Goal: Task Accomplishment & Management: Manage account settings

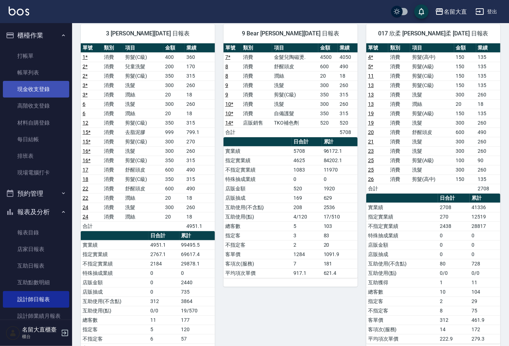
scroll to position [20, 0]
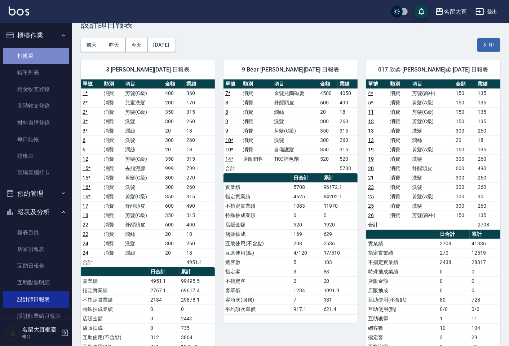
click at [53, 58] on link "打帳單" at bounding box center [36, 56] width 66 height 17
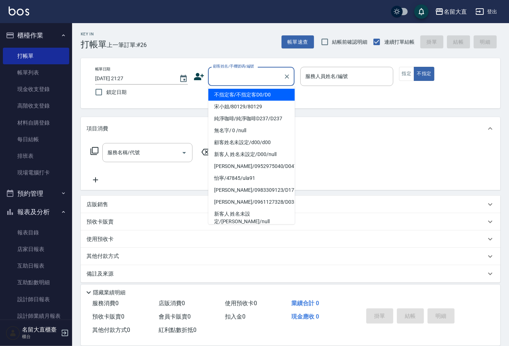
click at [219, 73] on input "顧客姓名/手機號碼/編號" at bounding box center [245, 76] width 69 height 13
type input "不指定客/不指定客D0/D0"
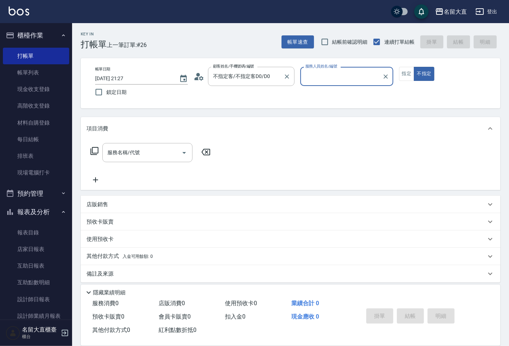
type input "[PERSON_NAME]3"
click at [414, 67] on button "不指定" at bounding box center [424, 74] width 20 height 14
type button "false"
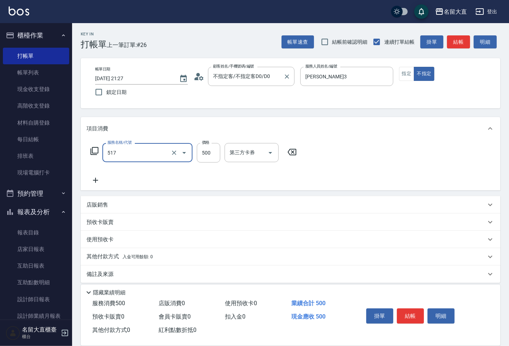
type input "舒醒頭皮(517)"
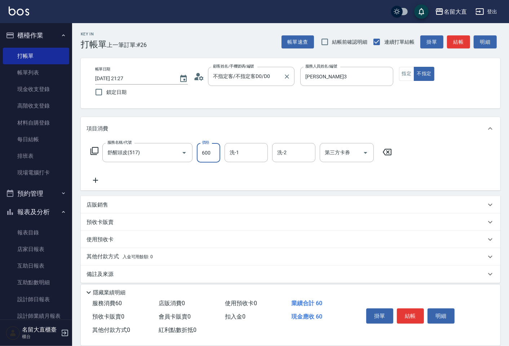
type input "600"
click at [409, 309] on button "結帳" at bounding box center [410, 315] width 27 height 15
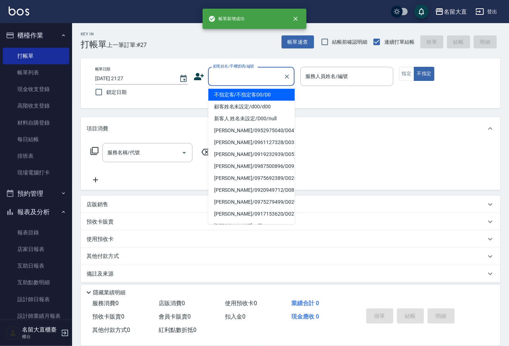
click at [232, 76] on input "顧客姓名/手機號碼/編號" at bounding box center [245, 76] width 69 height 13
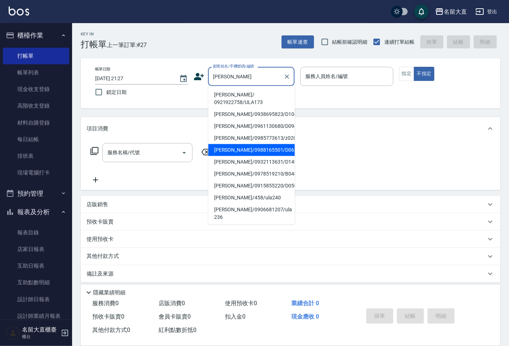
type input "李元猷/0988165501/D063"
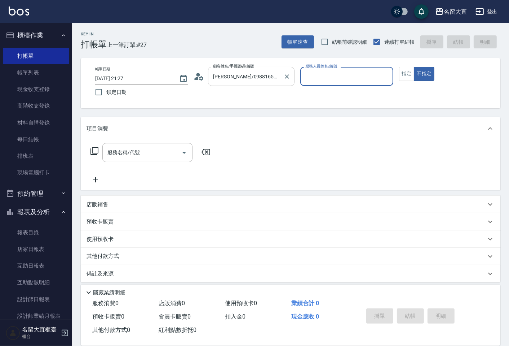
type input "郭忠翰-3"
click at [414, 67] on button "不指定" at bounding box center [424, 74] width 20 height 14
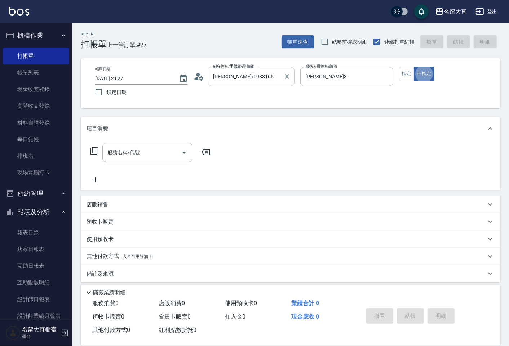
scroll to position [5, 0]
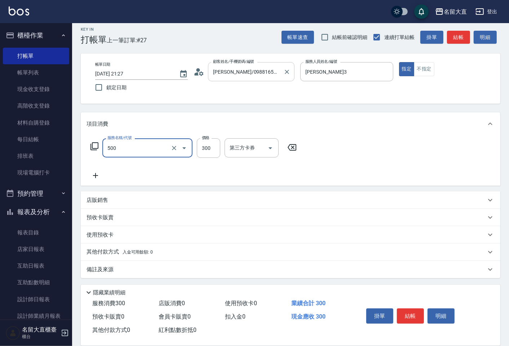
type input "洗髮(500)"
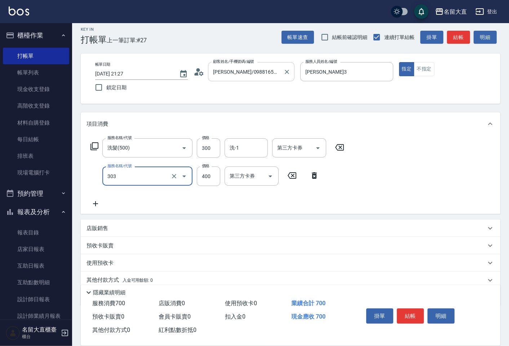
type input "剪髮(C級)(303)"
type input "350"
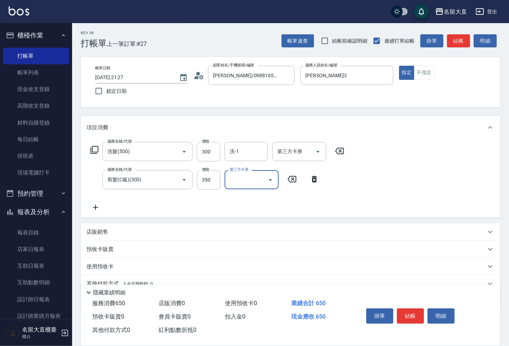
scroll to position [0, 0]
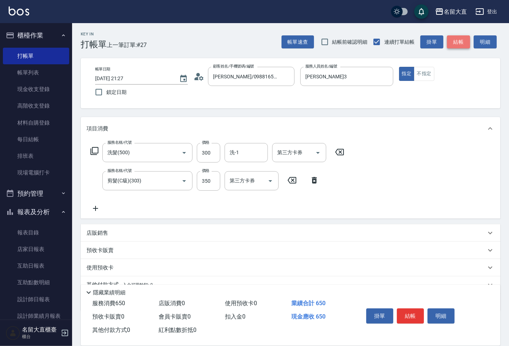
click at [464, 43] on button "結帳" at bounding box center [458, 41] width 23 height 13
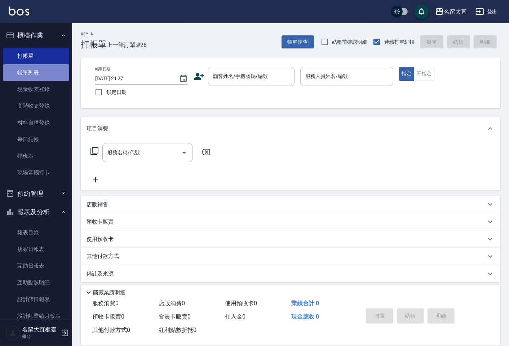
click at [58, 72] on link "帳單列表" at bounding box center [36, 72] width 66 height 17
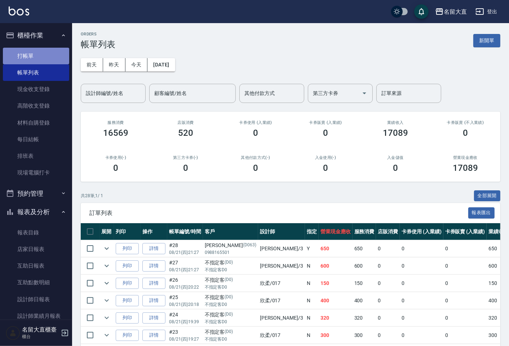
click at [47, 54] on link "打帳單" at bounding box center [36, 56] width 66 height 17
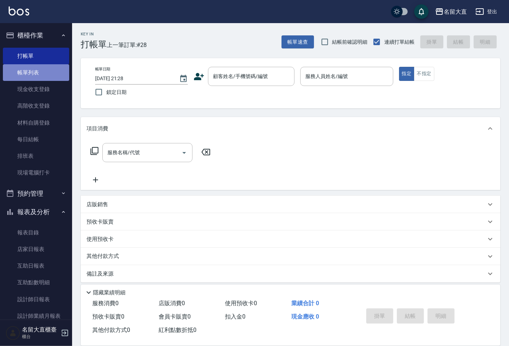
click at [46, 72] on link "帳單列表" at bounding box center [36, 72] width 66 height 17
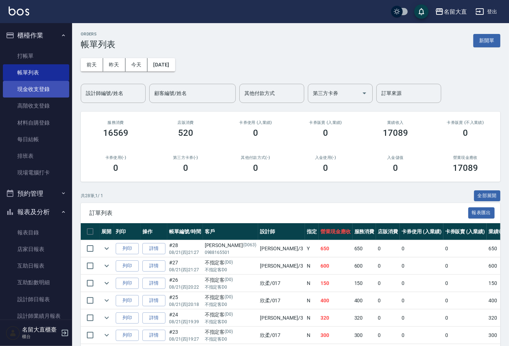
click at [35, 89] on link "現金收支登錄" at bounding box center [36, 89] width 66 height 17
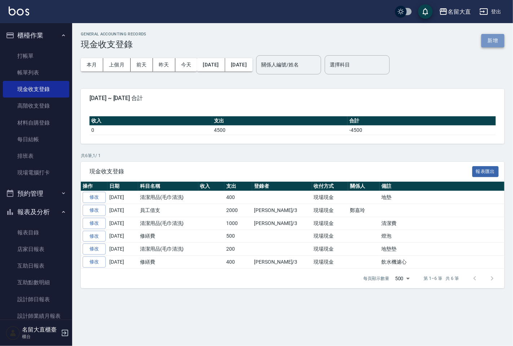
click at [497, 40] on button "新增" at bounding box center [492, 40] width 23 height 13
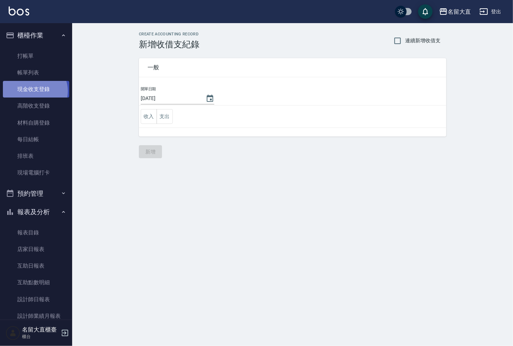
click at [34, 91] on link "現金收支登錄" at bounding box center [36, 89] width 66 height 17
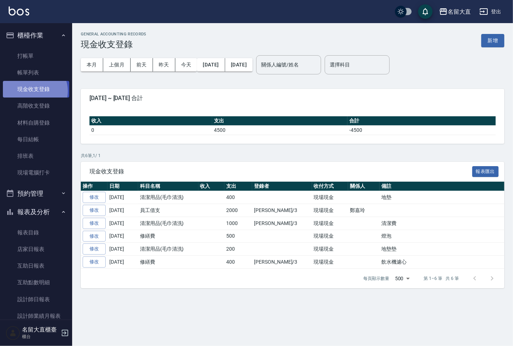
click at [34, 91] on link "現金收支登錄" at bounding box center [36, 89] width 66 height 17
click at [484, 41] on button "新增" at bounding box center [492, 40] width 23 height 13
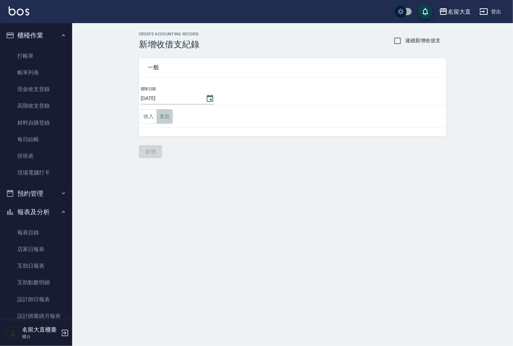
click at [170, 118] on button "支出" at bounding box center [165, 116] width 16 height 15
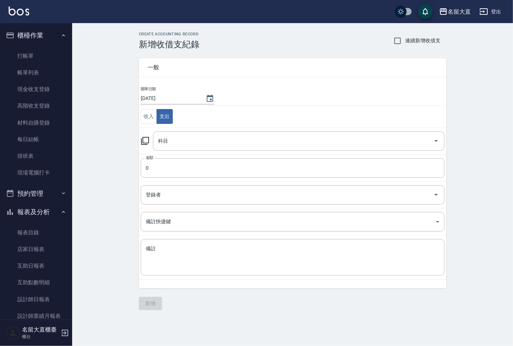
click at [143, 142] on icon at bounding box center [145, 141] width 8 height 8
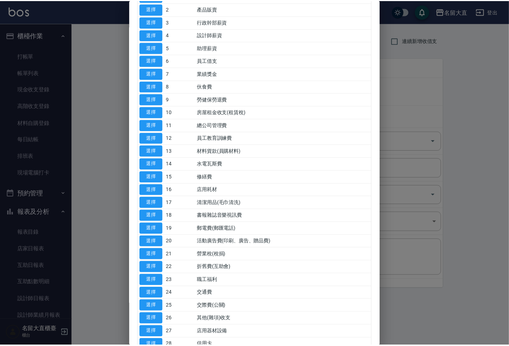
scroll to position [80, 0]
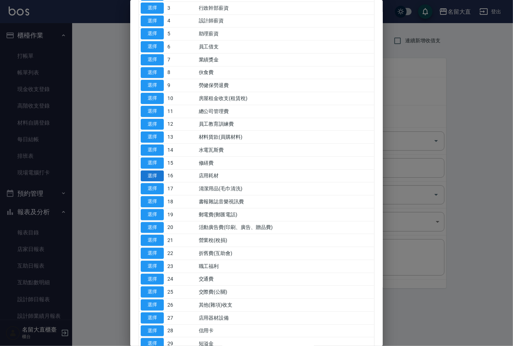
click at [149, 174] on button "選擇" at bounding box center [152, 175] width 23 height 11
type input "16 店用耗材"
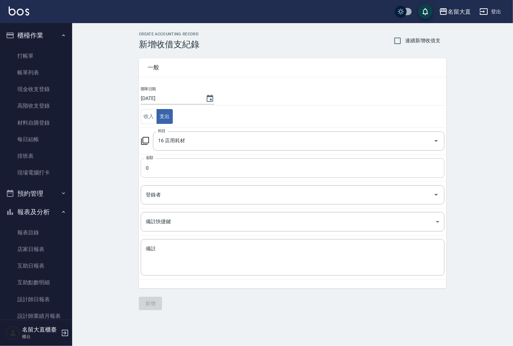
click at [171, 166] on input "0" at bounding box center [293, 167] width 304 height 19
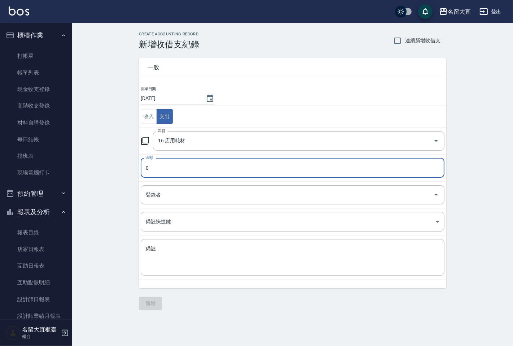
click at [171, 166] on input "0" at bounding box center [293, 167] width 304 height 19
type input "2045"
click at [159, 189] on input "登錄者" at bounding box center [287, 194] width 286 height 13
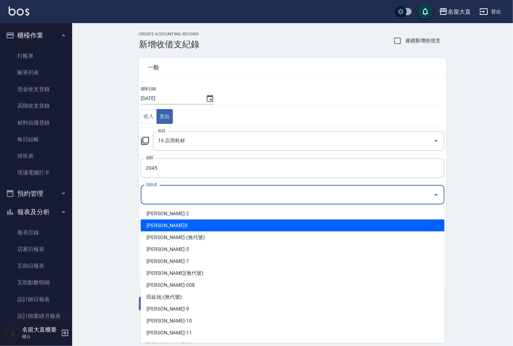
click at [159, 221] on li "郭忠翰-3" at bounding box center [293, 225] width 304 height 12
type input "郭忠翰-3"
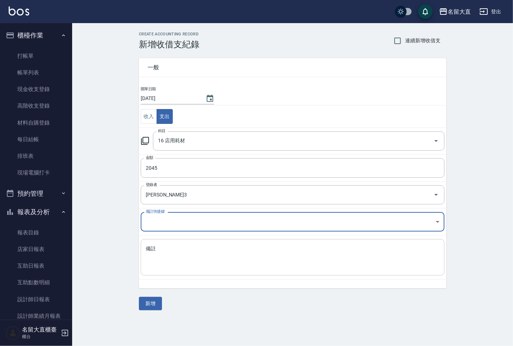
click at [150, 256] on textarea "備註" at bounding box center [293, 257] width 294 height 25
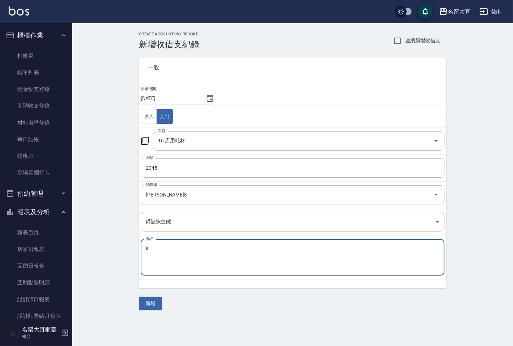
type textarea "e"
type textarea "高典貨款"
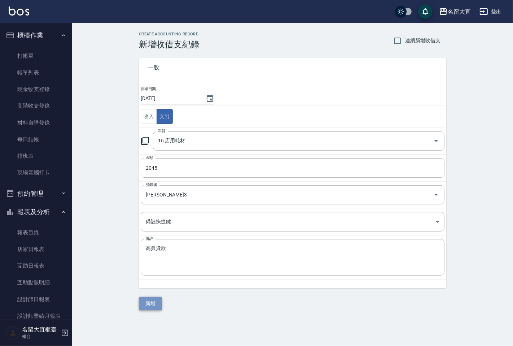
click at [152, 301] on button "新增" at bounding box center [150, 303] width 23 height 13
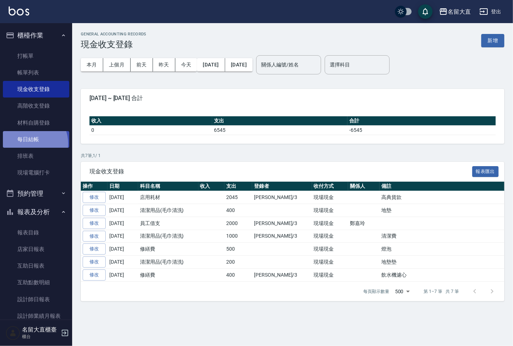
click at [30, 144] on link "每日結帳" at bounding box center [36, 139] width 66 height 17
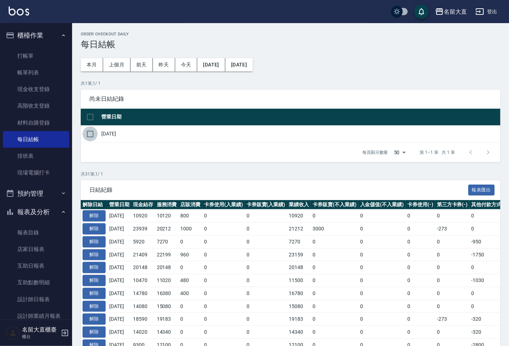
click at [91, 133] on input "checkbox" at bounding box center [90, 133] width 15 height 15
checkbox input "true"
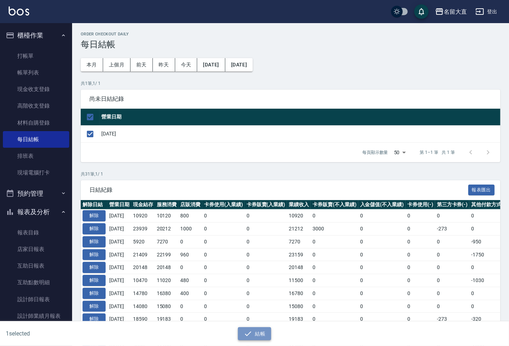
click at [261, 330] on button "結帳" at bounding box center [255, 333] width 34 height 13
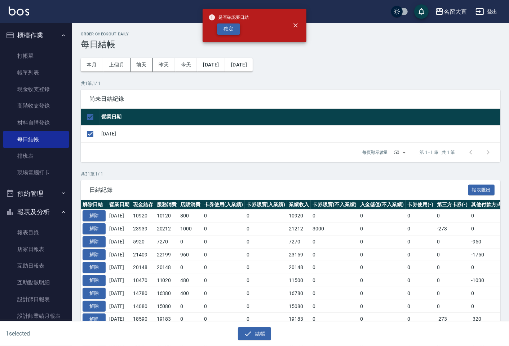
click at [229, 31] on button "確定" at bounding box center [228, 28] width 23 height 11
checkbox input "false"
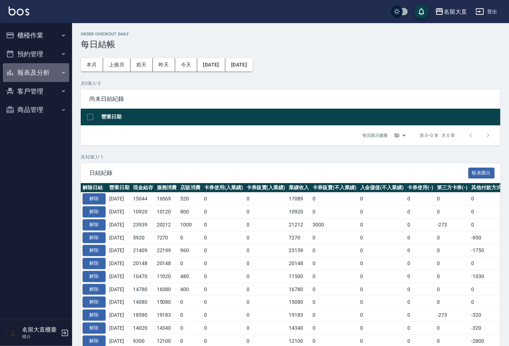
click at [38, 66] on button "報表及分析" at bounding box center [36, 72] width 66 height 19
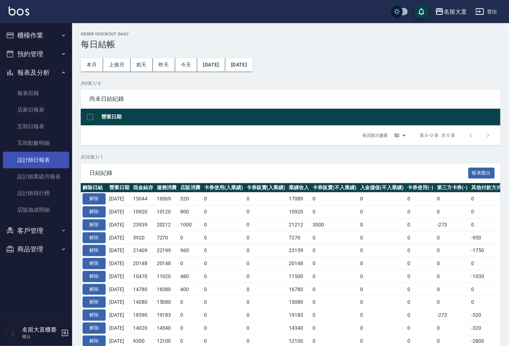
click at [37, 158] on link "設計師日報表" at bounding box center [36, 160] width 66 height 17
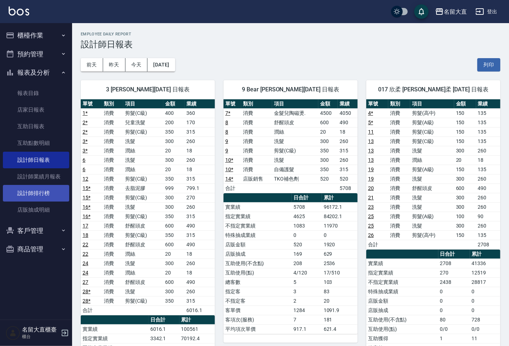
click at [27, 194] on link "設計師排行榜" at bounding box center [36, 193] width 66 height 17
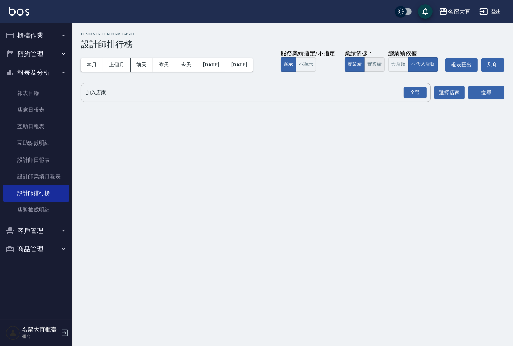
click at [374, 66] on button "實業績" at bounding box center [374, 64] width 20 height 14
click at [419, 93] on div "全選" at bounding box center [415, 92] width 23 height 11
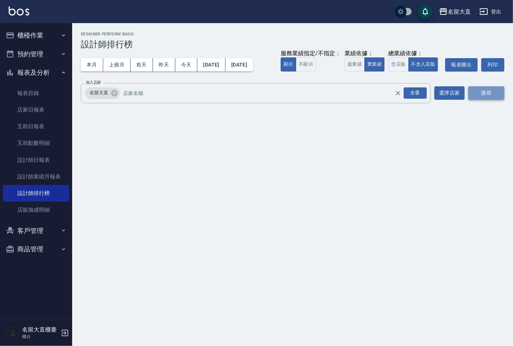
click at [481, 91] on button "搜尋" at bounding box center [486, 92] width 36 height 13
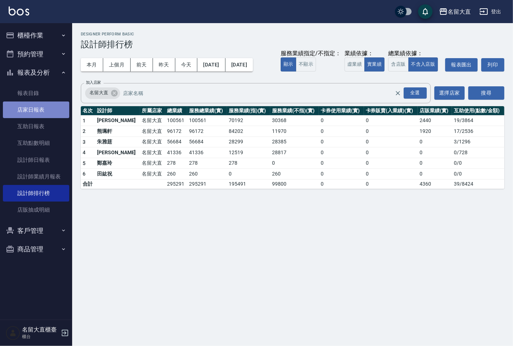
click at [38, 111] on link "店家日報表" at bounding box center [36, 109] width 66 height 17
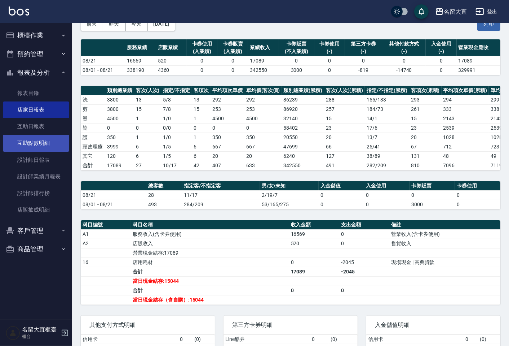
scroll to position [80, 0]
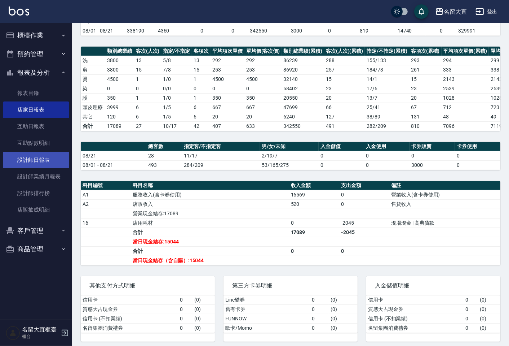
click at [31, 155] on link "設計師日報表" at bounding box center [36, 160] width 66 height 17
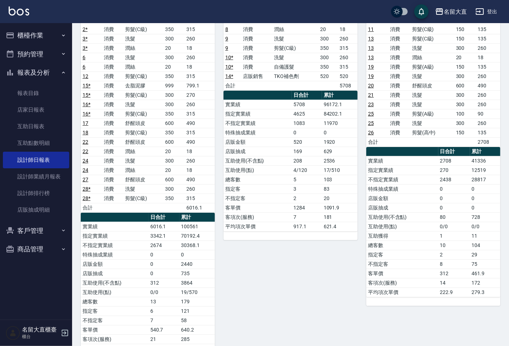
scroll to position [128, 0]
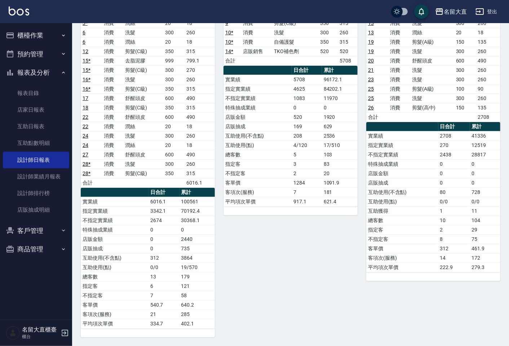
click at [490, 13] on button "登出" at bounding box center [487, 11] width 28 height 13
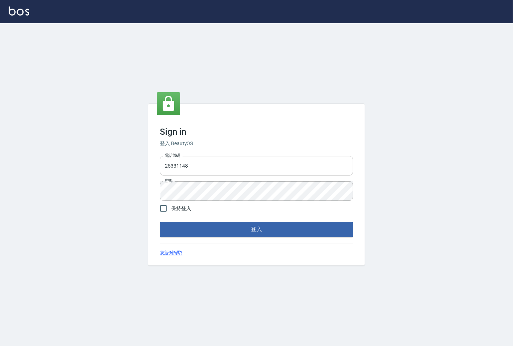
click at [220, 170] on input "25331148" at bounding box center [256, 165] width 193 height 19
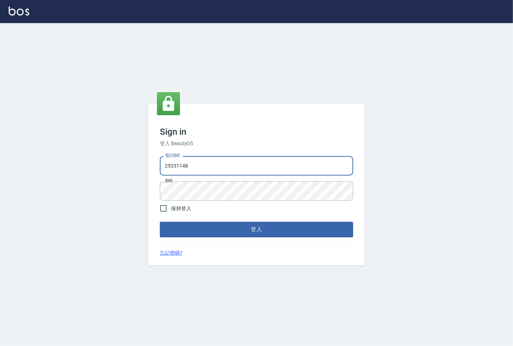
click at [220, 170] on input "25331148" at bounding box center [256, 165] width 193 height 19
type input "0983983823"
click at [160, 221] on button "登入" at bounding box center [256, 228] width 193 height 15
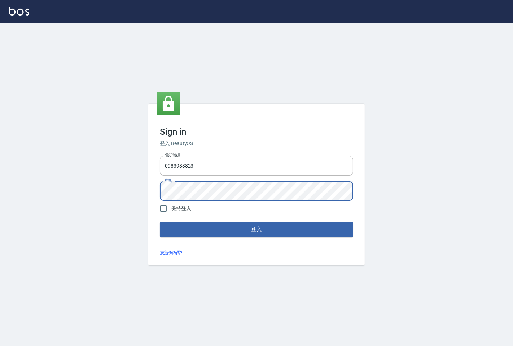
click at [160, 221] on button "登入" at bounding box center [256, 228] width 193 height 15
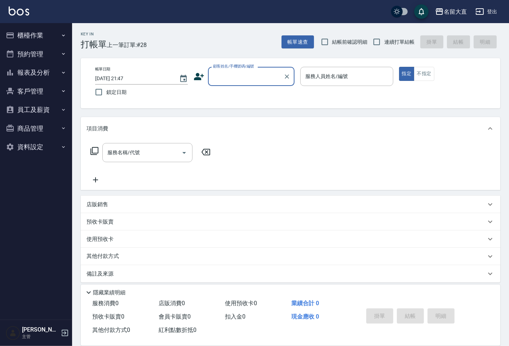
click at [38, 107] on button "員工及薪資" at bounding box center [36, 109] width 66 height 19
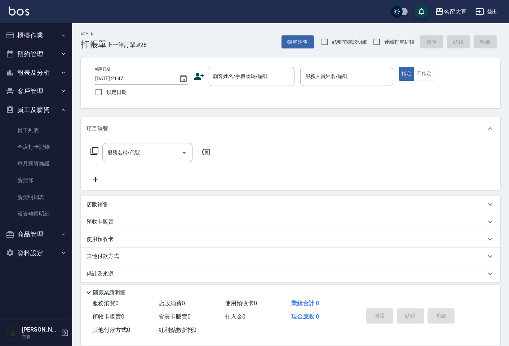
click at [34, 74] on button "報表及分析" at bounding box center [36, 72] width 66 height 19
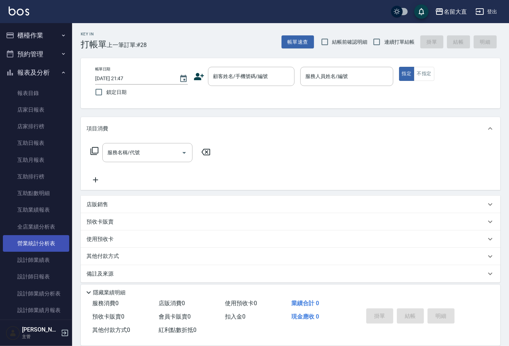
scroll to position [40, 0]
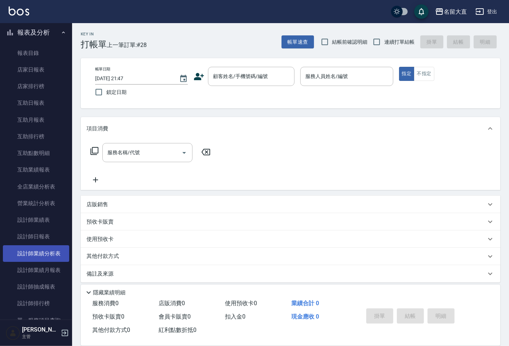
click at [44, 247] on link "設計師業績分析表" at bounding box center [36, 253] width 66 height 17
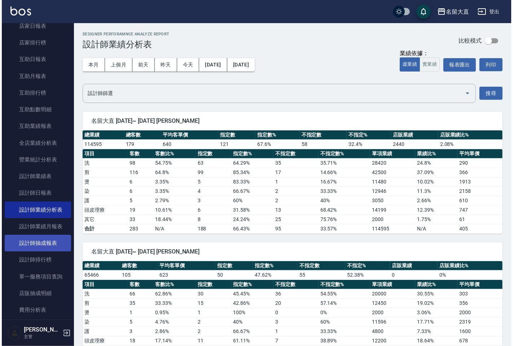
scroll to position [120, 0]
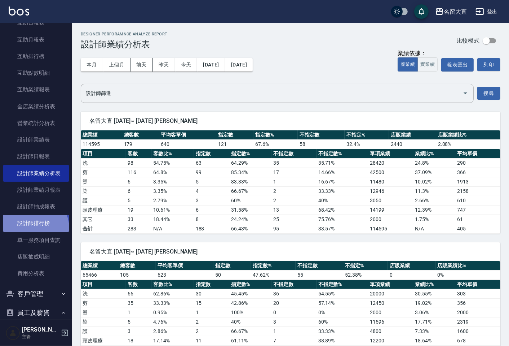
click at [35, 228] on link "設計師排行榜" at bounding box center [36, 223] width 66 height 17
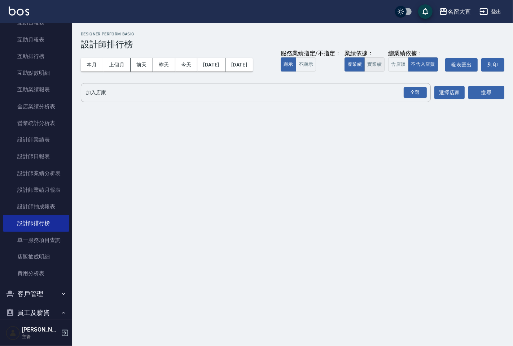
click at [366, 63] on button "實業績" at bounding box center [374, 64] width 20 height 14
click at [416, 91] on div "全選" at bounding box center [415, 92] width 23 height 11
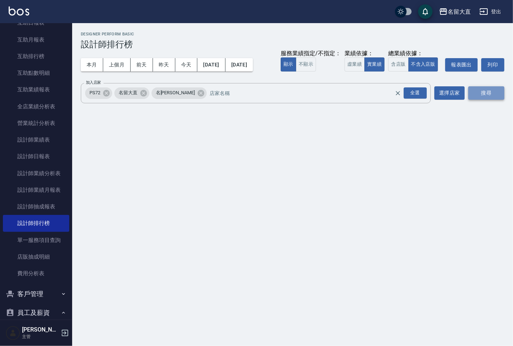
click at [477, 90] on button "搜尋" at bounding box center [486, 92] width 36 height 13
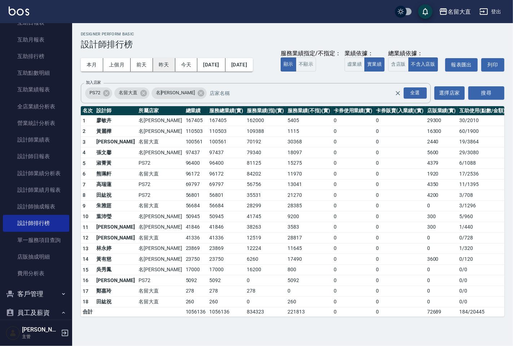
click at [171, 65] on button "昨天" at bounding box center [164, 64] width 22 height 13
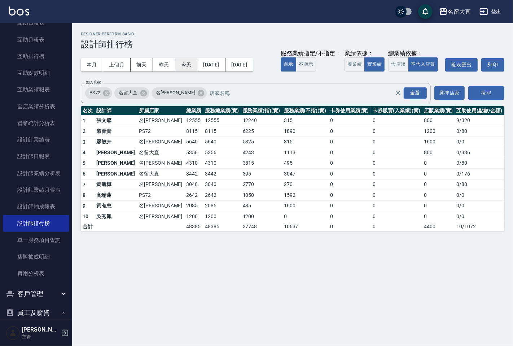
click at [178, 61] on button "今天" at bounding box center [186, 64] width 22 height 13
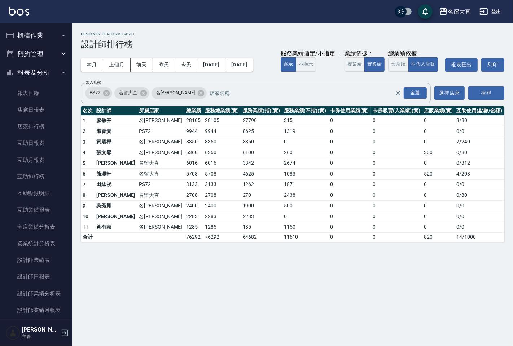
click at [28, 41] on button "櫃檯作業" at bounding box center [36, 35] width 66 height 19
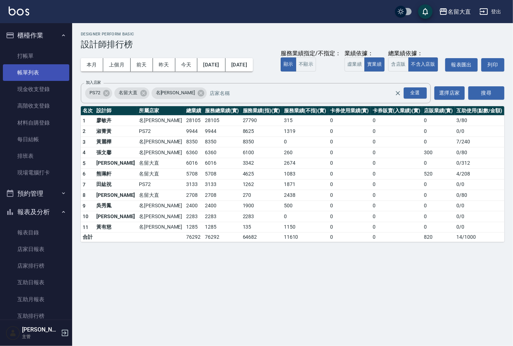
click at [32, 70] on link "帳單列表" at bounding box center [36, 72] width 66 height 17
